Goal: Ask a question

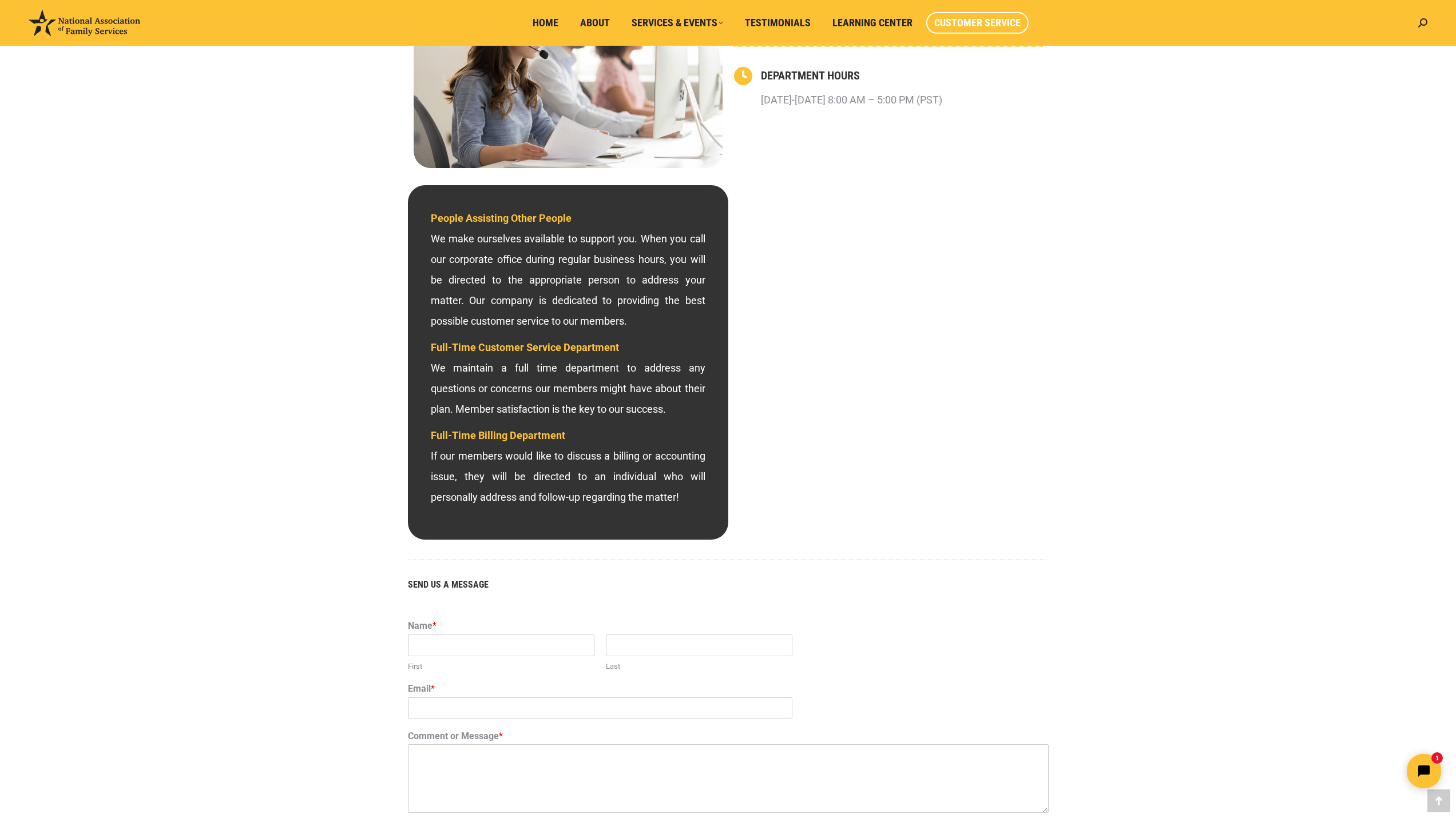
scroll to position [99, 0]
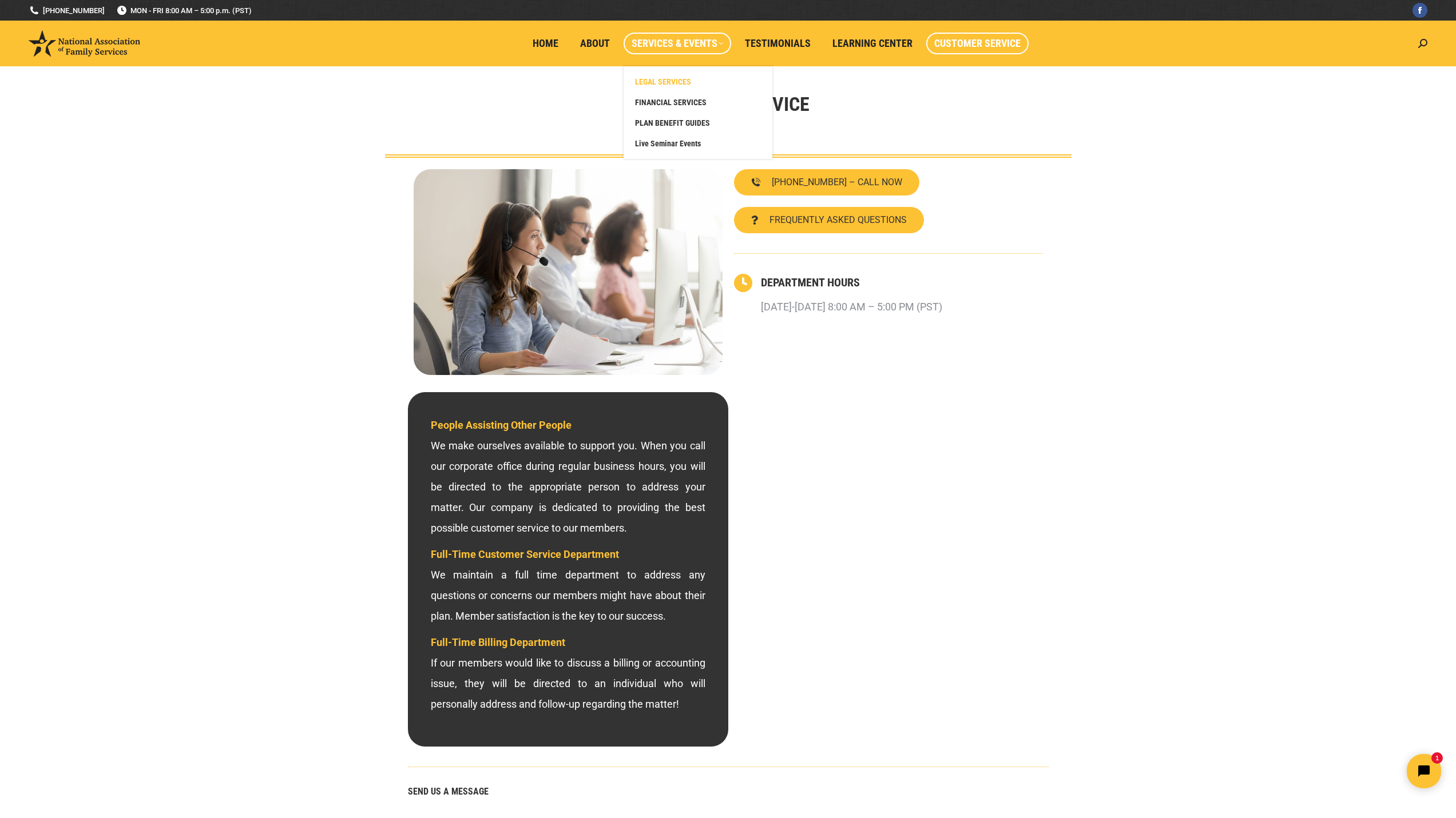
click at [692, 76] on link "LEGAL SERVICES" at bounding box center [697, 82] width 137 height 20
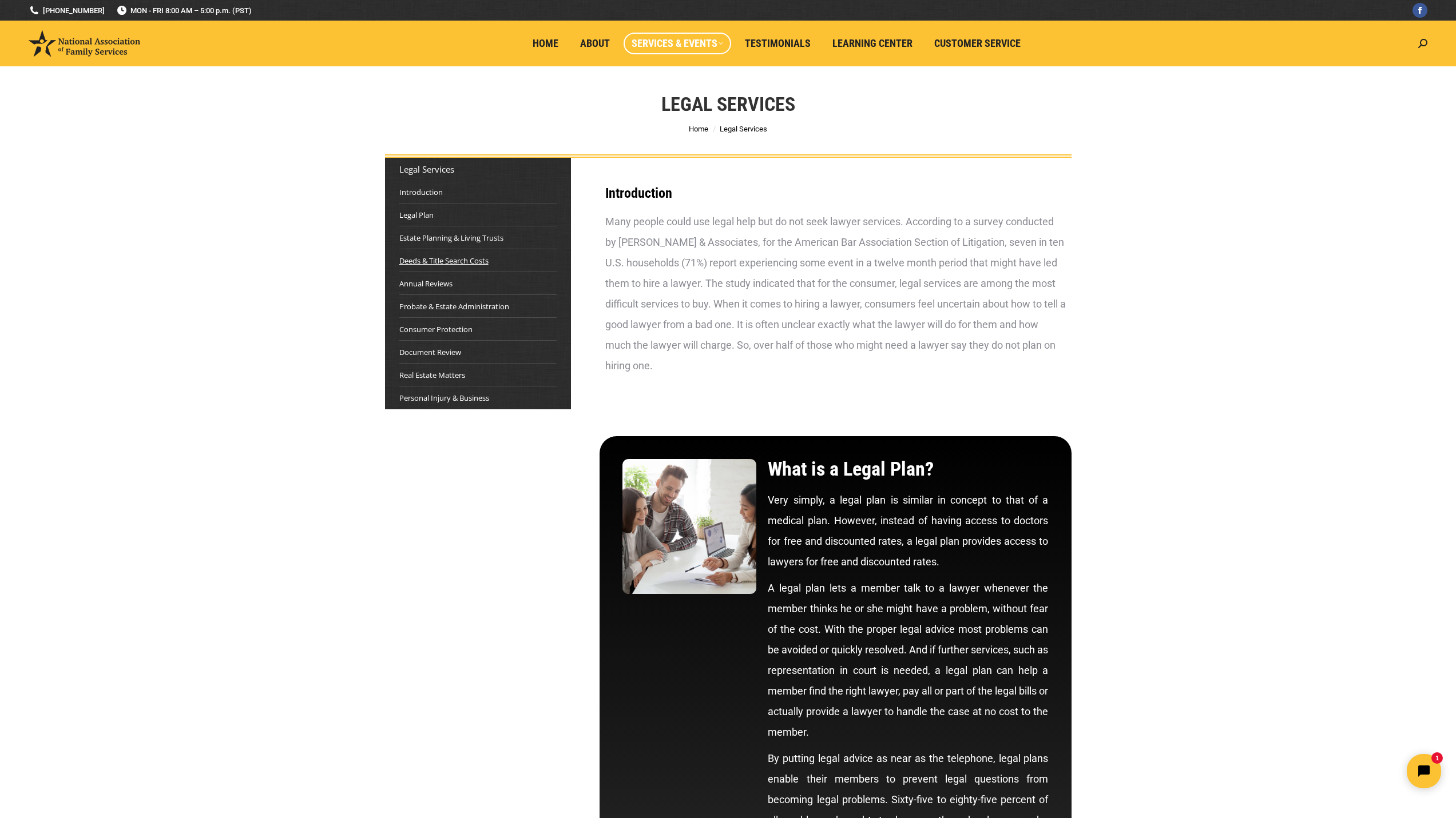
click at [467, 259] on link "Deeds & Title Search Costs" at bounding box center [443, 261] width 89 height 12
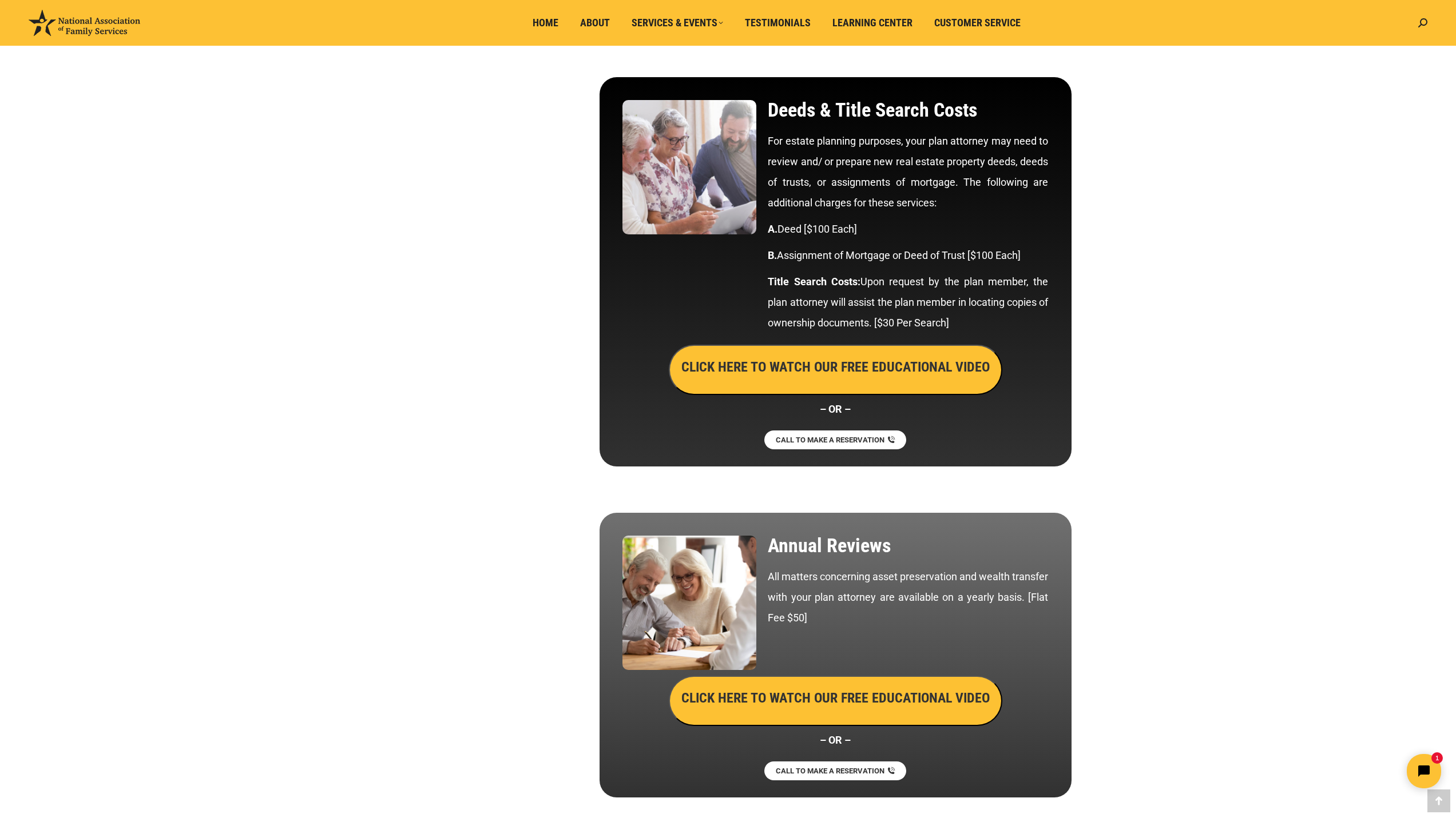
scroll to position [2536, 0]
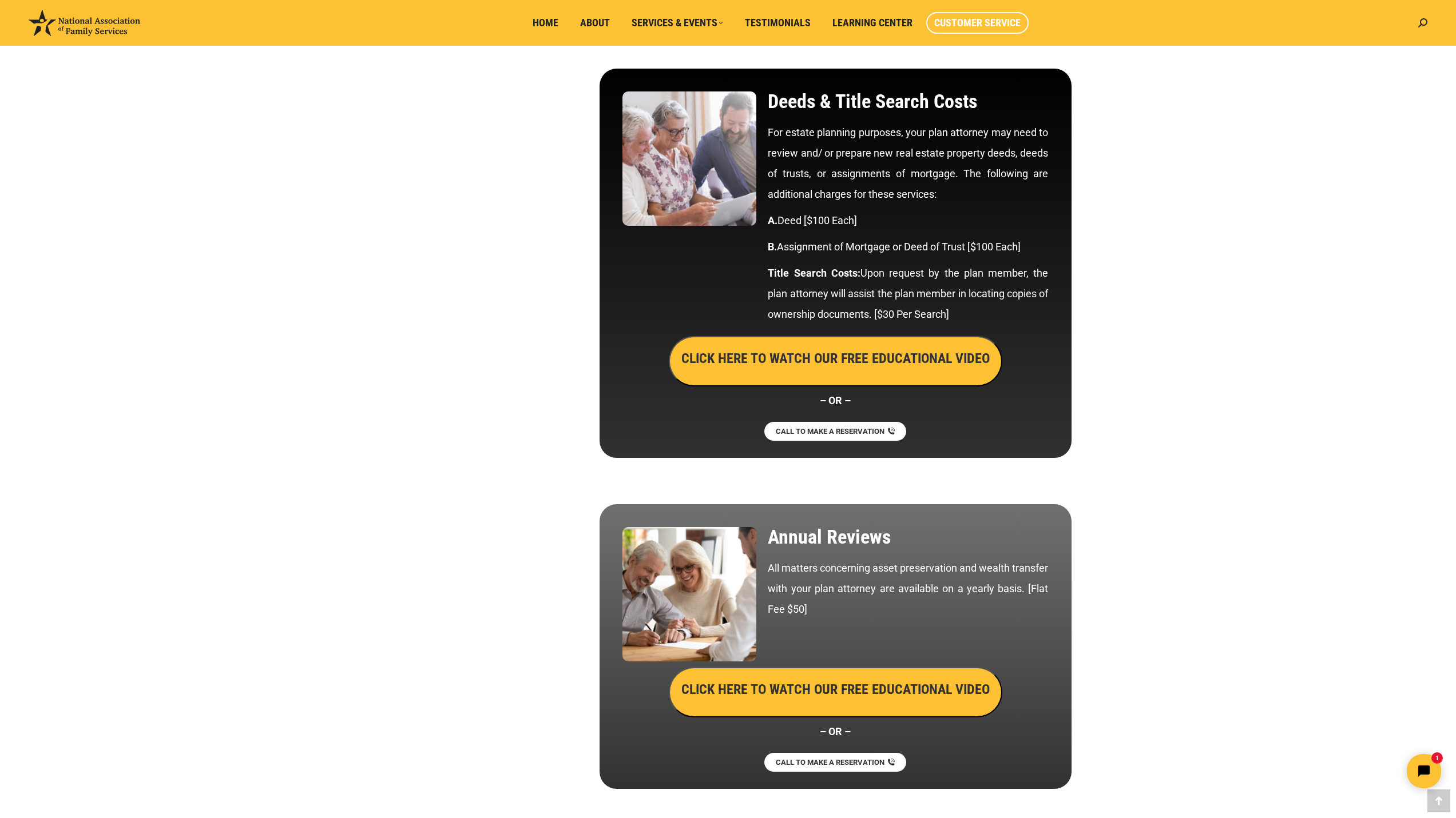
click at [959, 20] on span "Customer Service" at bounding box center [977, 22] width 86 height 12
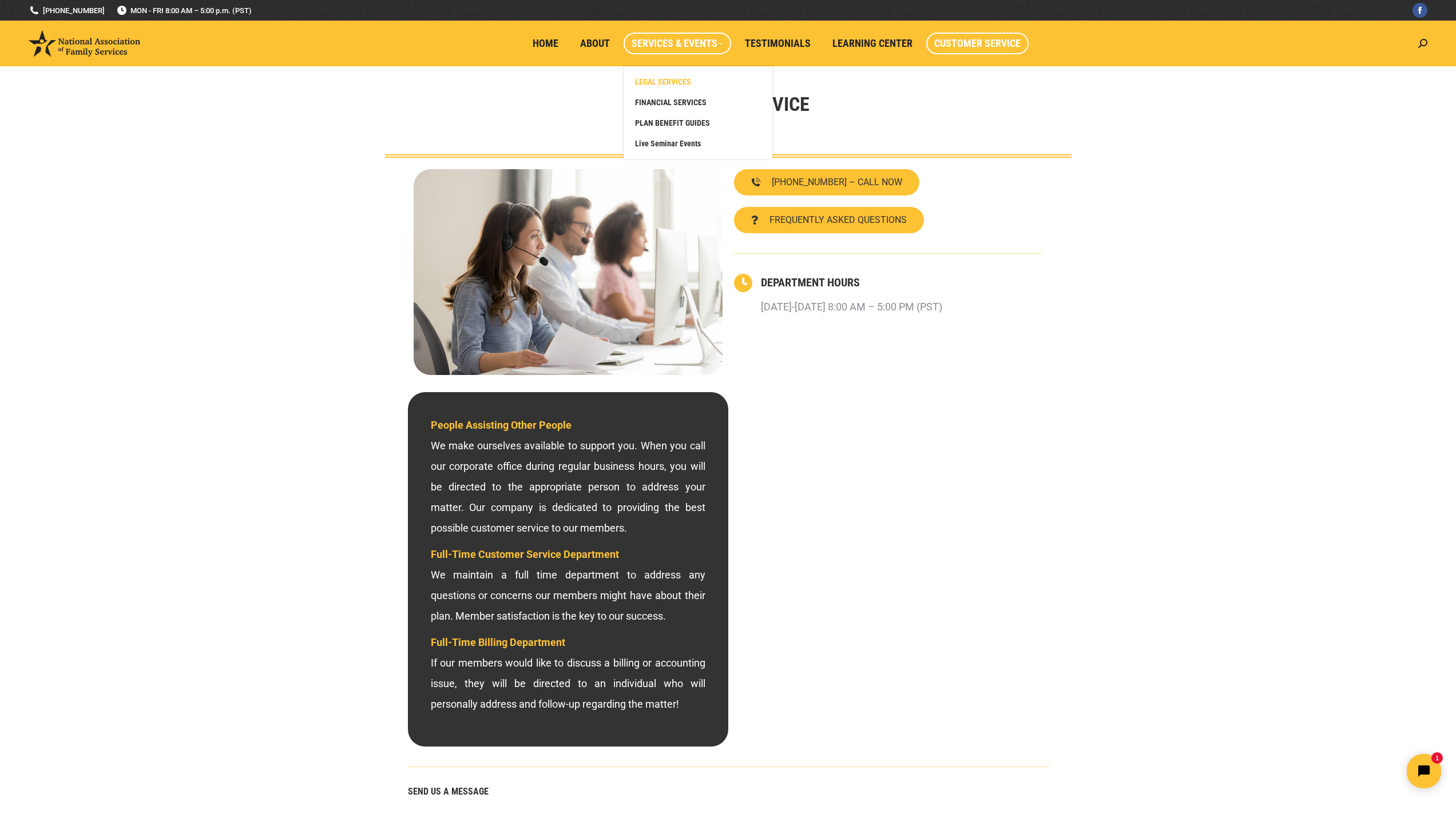
click at [665, 79] on span "LEGAL SERVICES" at bounding box center [663, 82] width 56 height 11
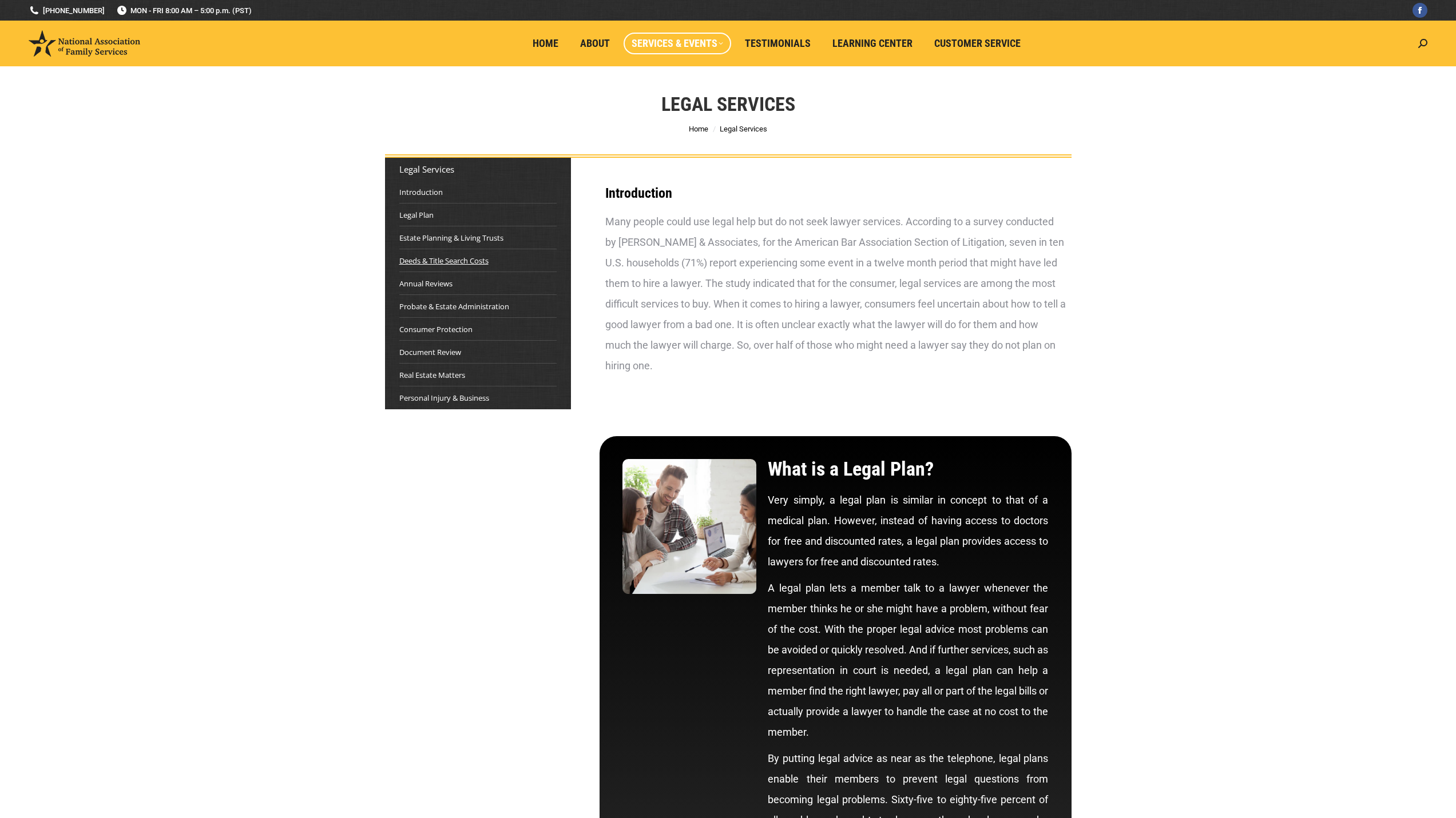
click at [468, 258] on link "Deeds & Title Search Costs" at bounding box center [443, 261] width 89 height 12
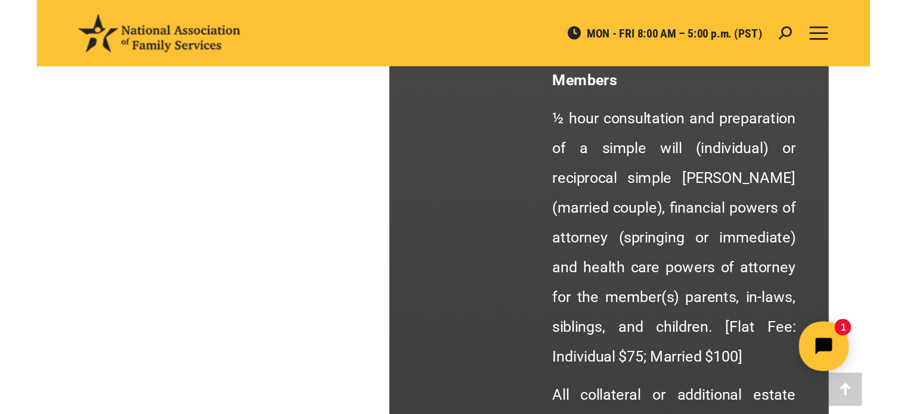
scroll to position [2645, 0]
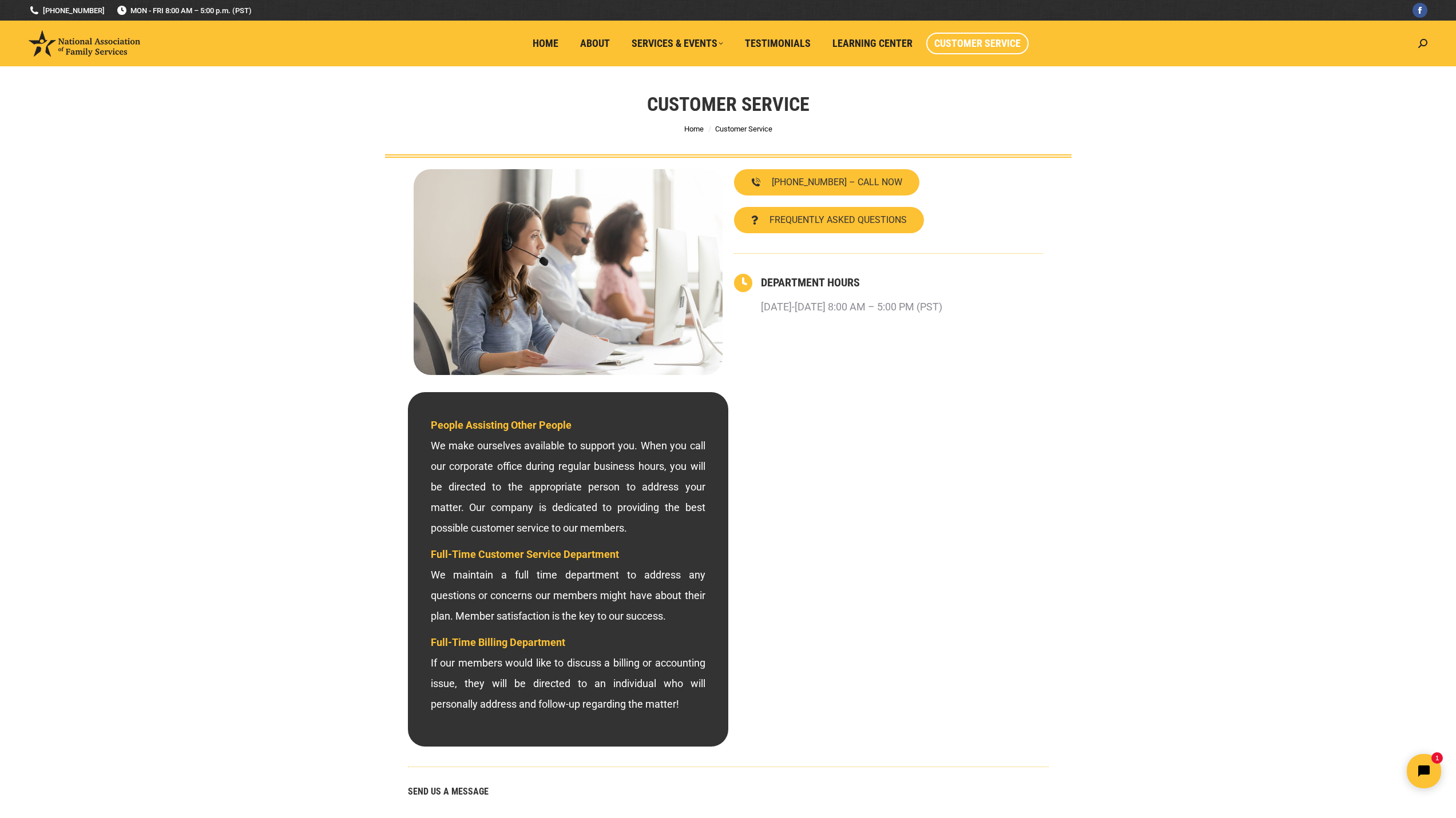
click at [982, 46] on span "Customer Service" at bounding box center [977, 43] width 86 height 12
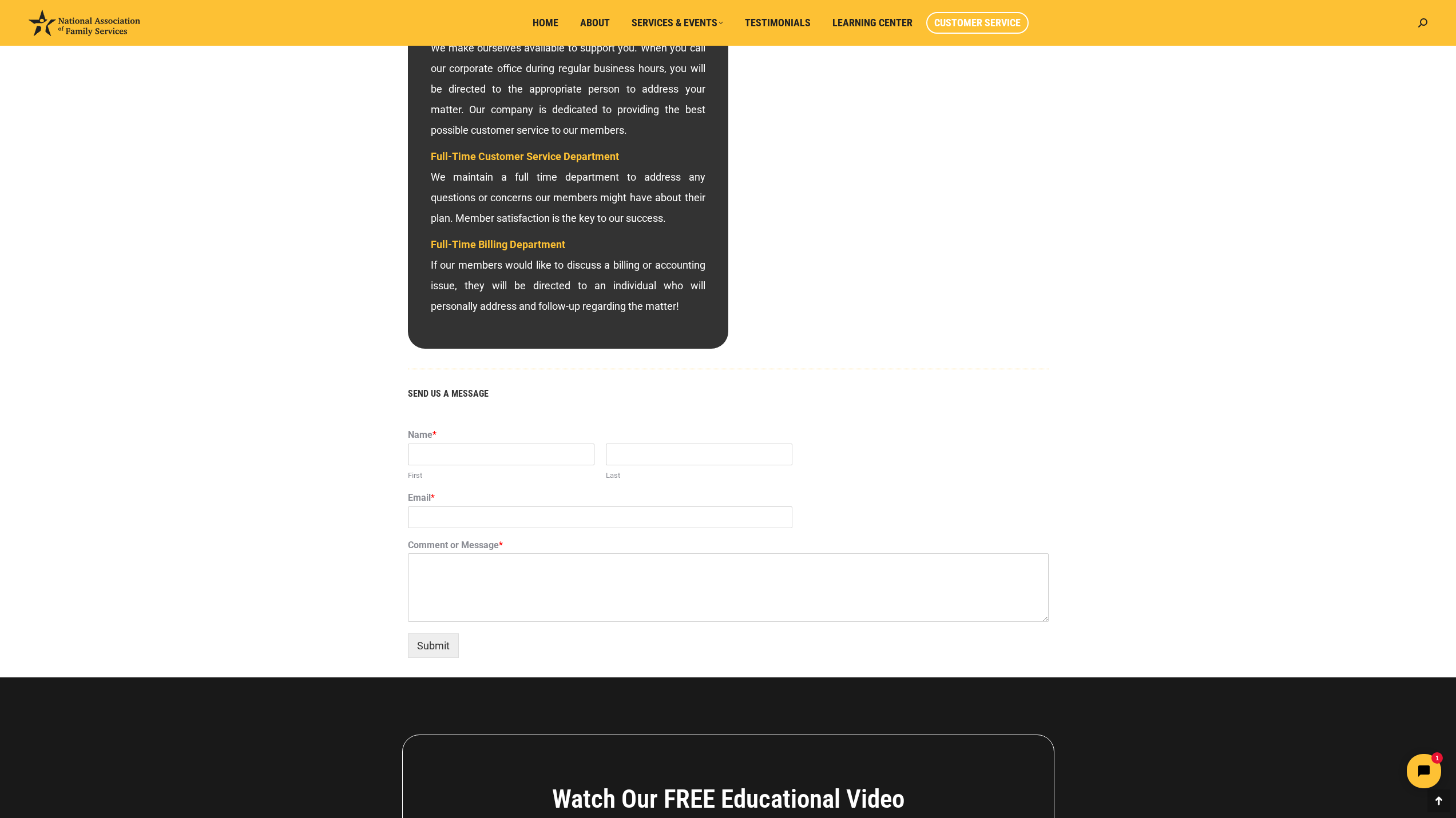
scroll to position [400, 0]
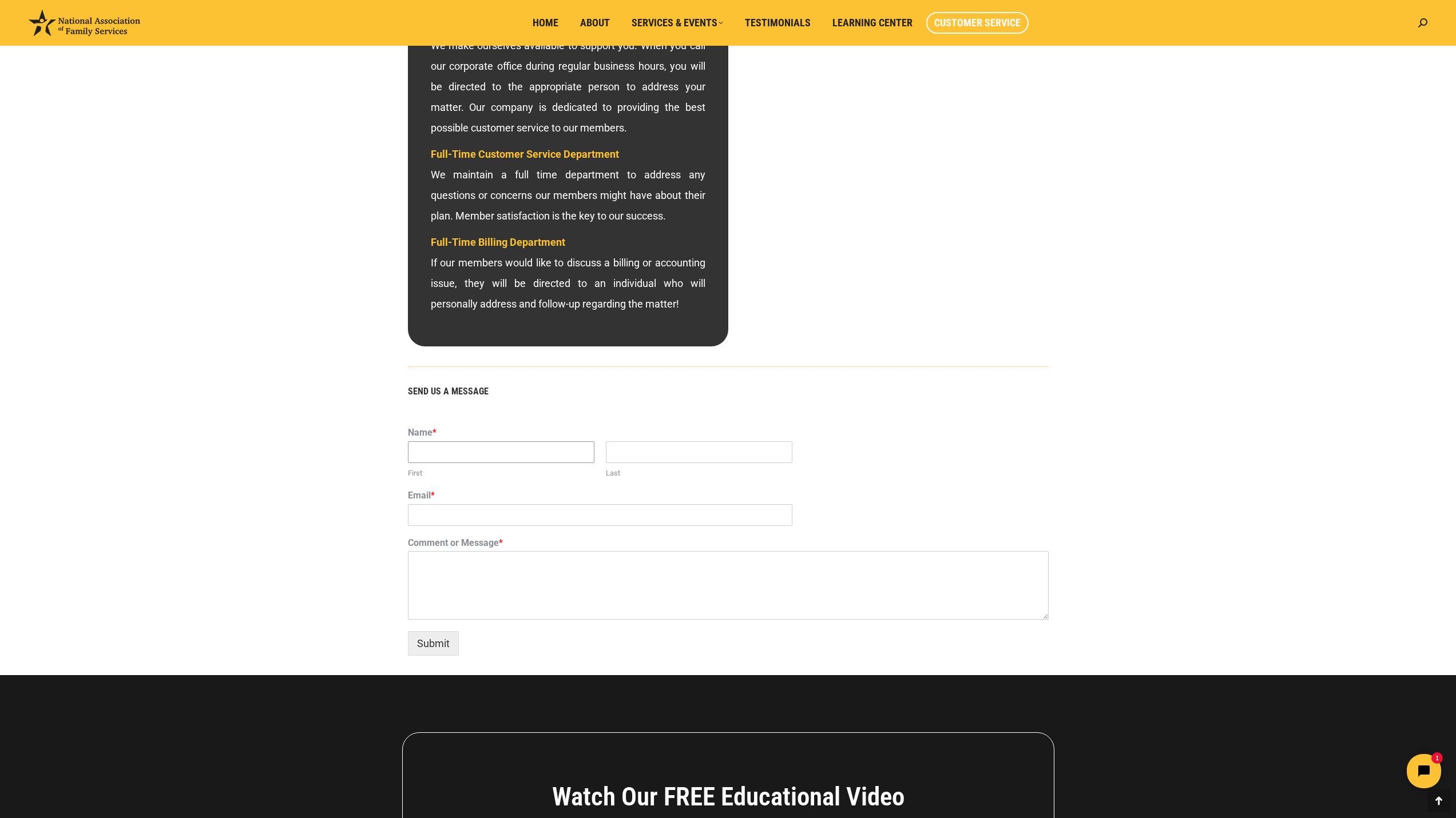
click at [516, 456] on input "First" at bounding box center [501, 452] width 186 height 22
type input "[PERSON_NAME]"
type input "[EMAIL_ADDRESS][DOMAIN_NAME]"
click at [488, 551] on textarea "Comment or Message *" at bounding box center [728, 586] width 641 height 69
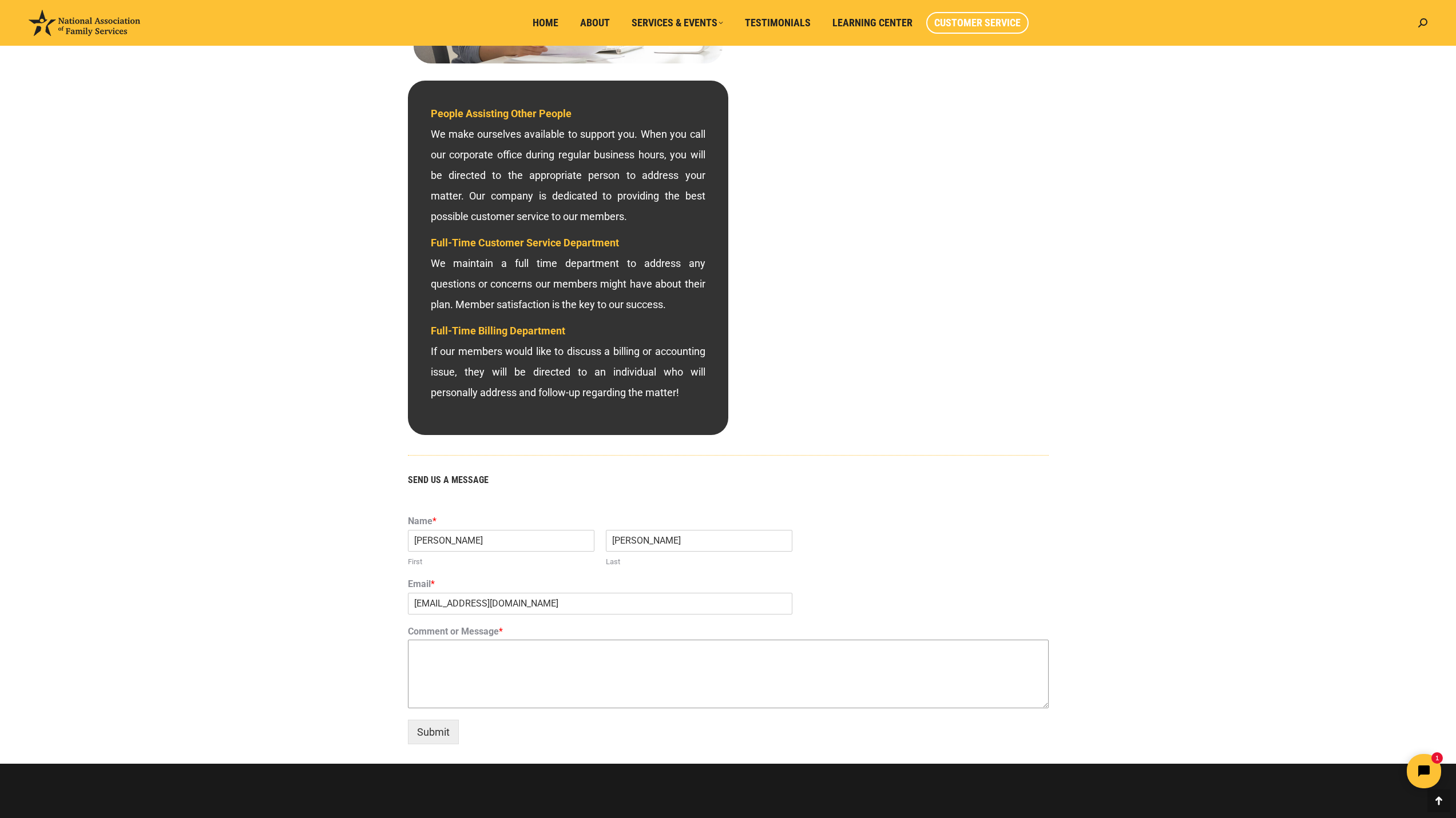
scroll to position [515, 0]
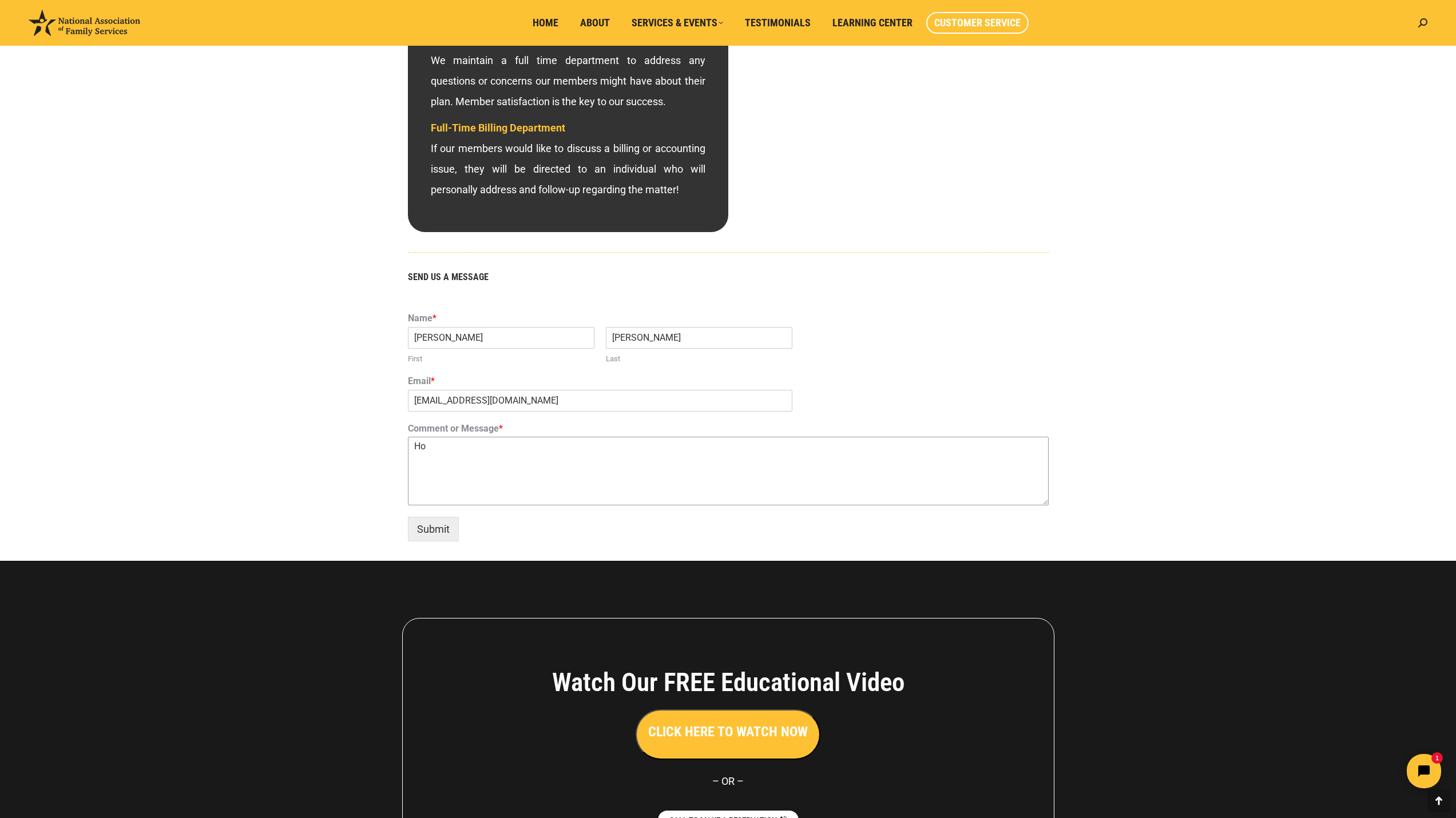
type textarea "H"
type textarea "How much do you charge to do a deed transfer to a living trust in the states of…"
click at [445, 536] on button "Submit" at bounding box center [433, 529] width 51 height 25
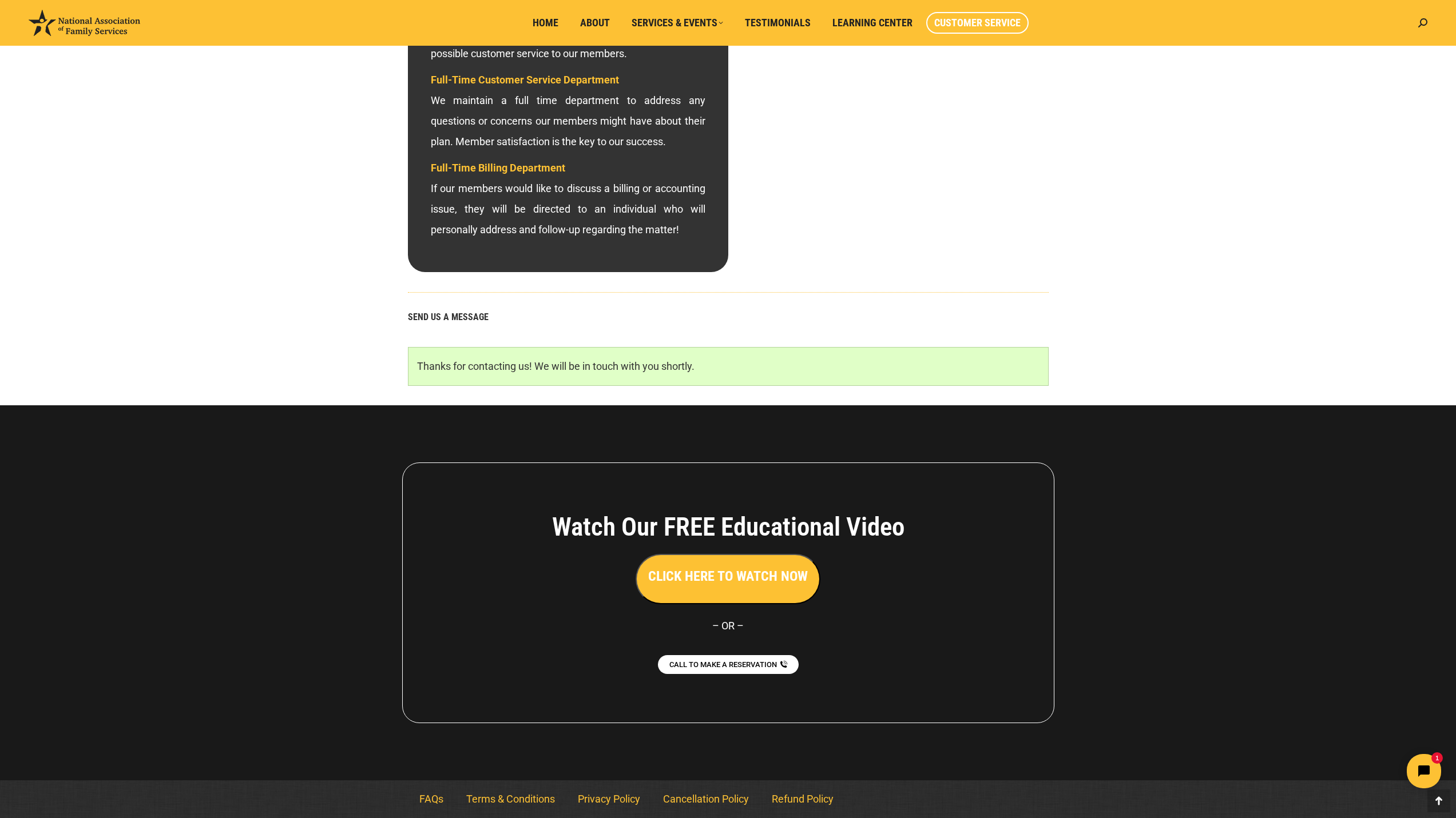
scroll to position [475, 0]
drag, startPoint x: 1363, startPoint y: 1, endPoint x: 1415, endPoint y: 162, distance: 169.2
click at [1415, 162] on div "800-585-3550 – CALL NOW FREQUENTLY ASKED QUESTIONS DEPARTMENT HOURS Monday-Frid…" at bounding box center [728, 44] width 1456 height 722
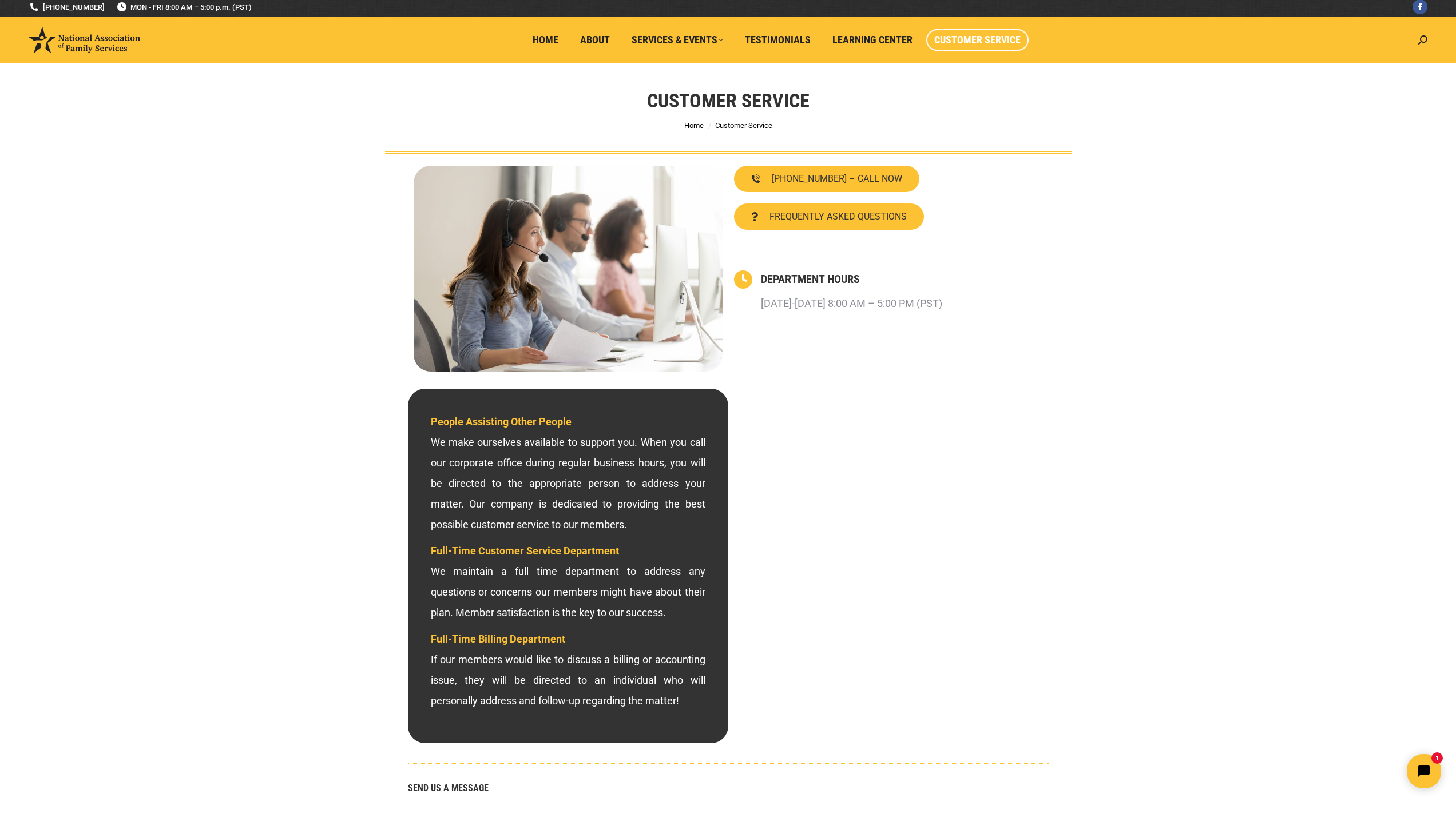
scroll to position [0, 0]
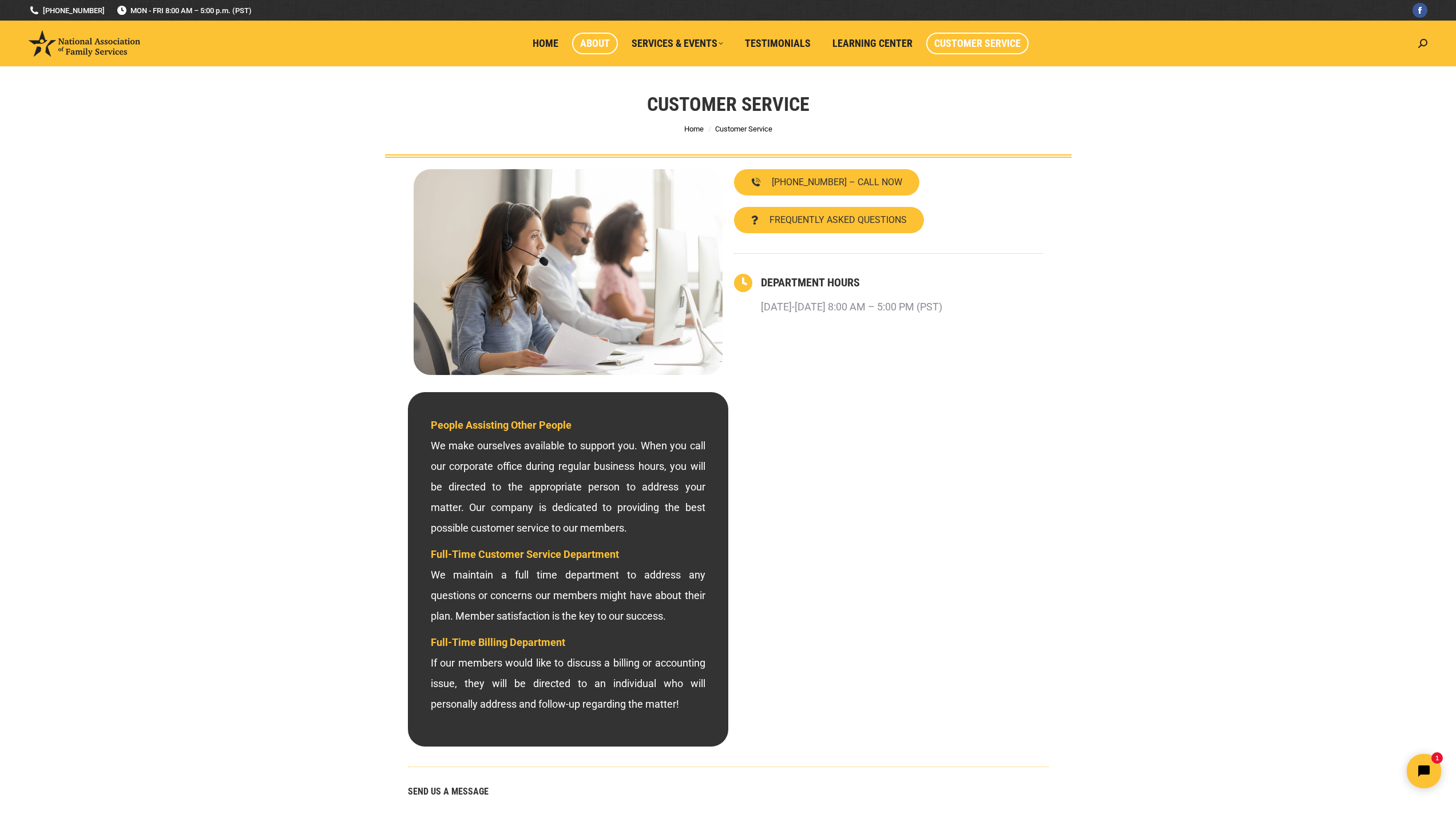
click at [588, 40] on span "About" at bounding box center [595, 43] width 30 height 12
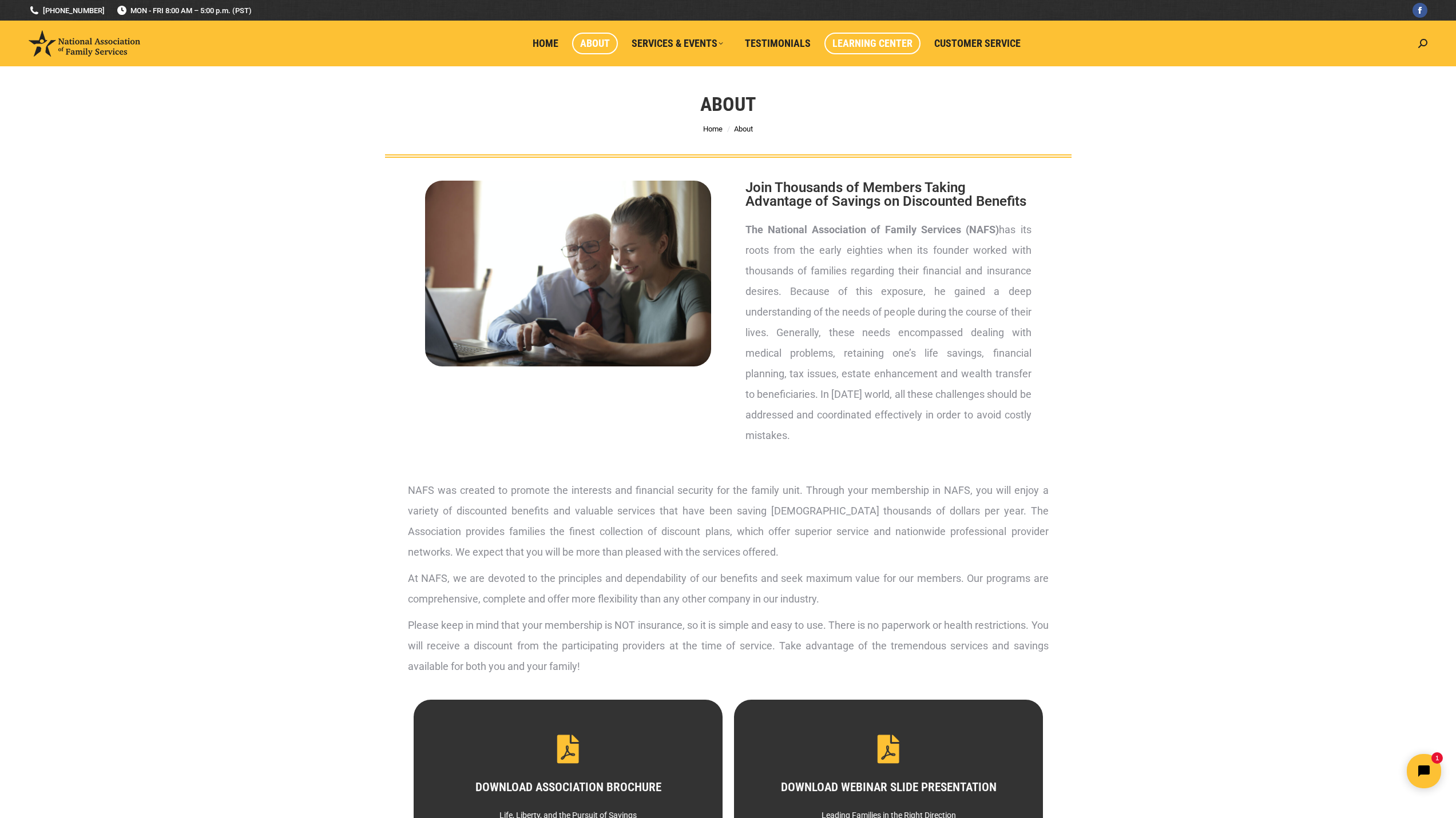
click at [882, 42] on span "Learning Center" at bounding box center [872, 43] width 80 height 12
